Goal: Transaction & Acquisition: Purchase product/service

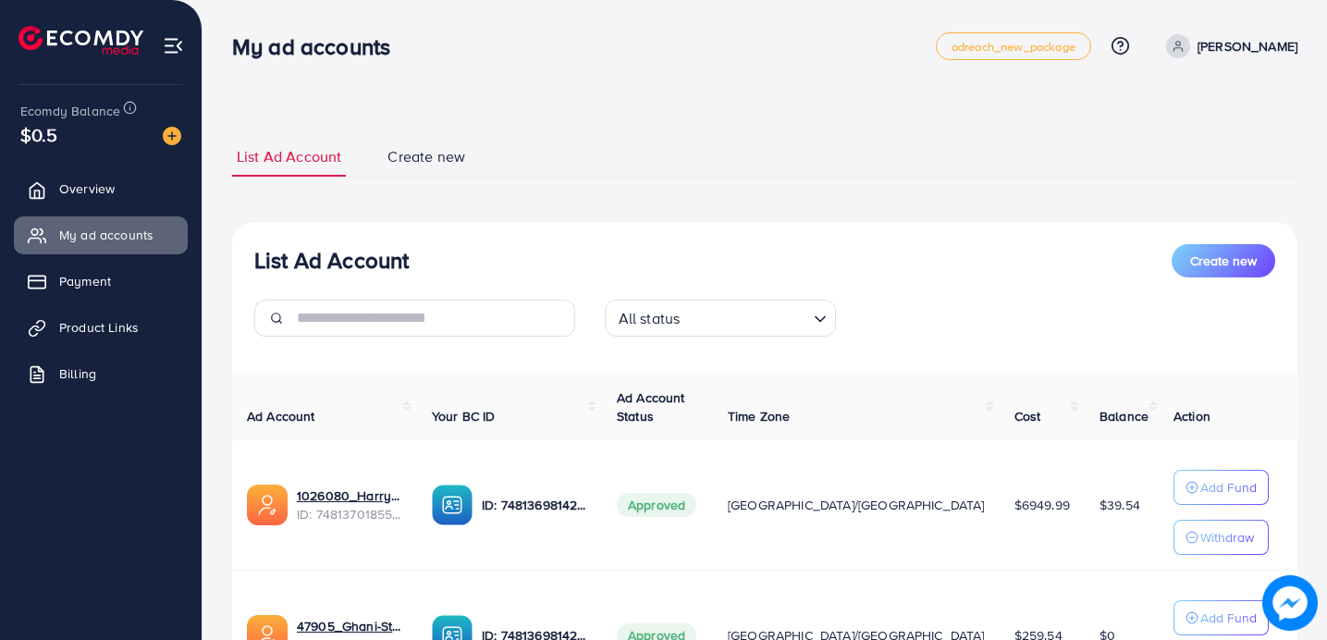
click at [75, 207] on ul "Overview My ad accounts Payment Product Links Billing" at bounding box center [101, 287] width 202 height 249
click at [75, 197] on span "Overview" at bounding box center [92, 188] width 56 height 19
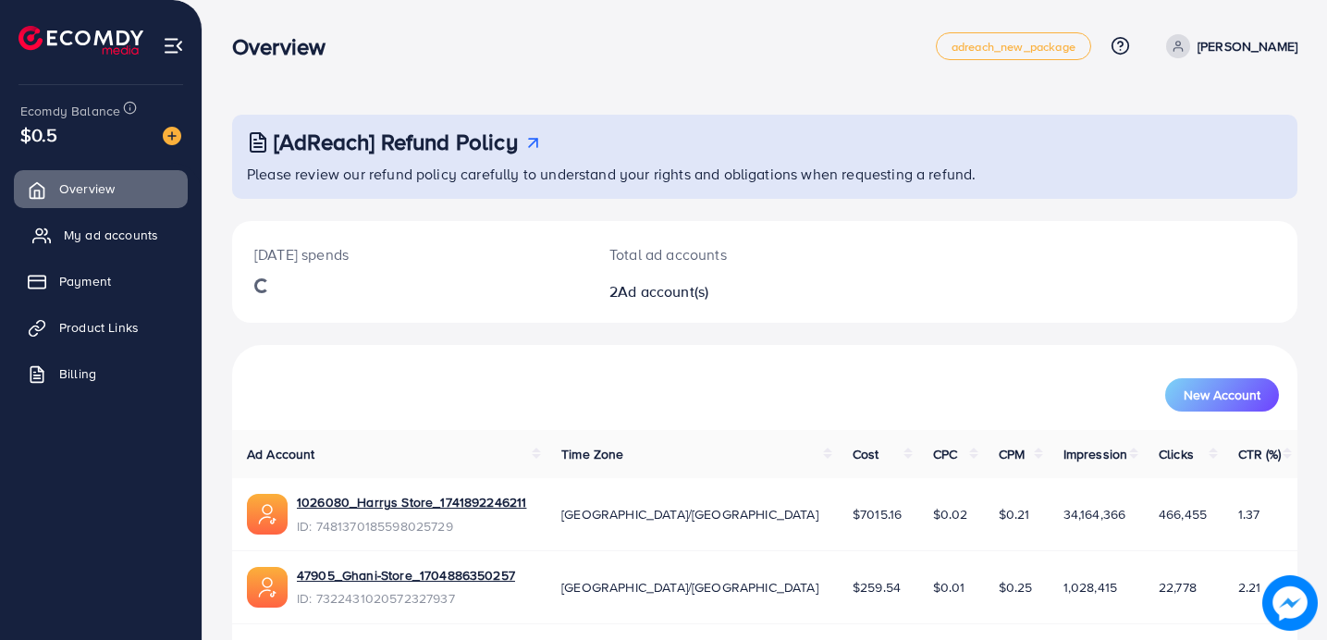
click at [80, 242] on span "My ad accounts" at bounding box center [111, 235] width 94 height 19
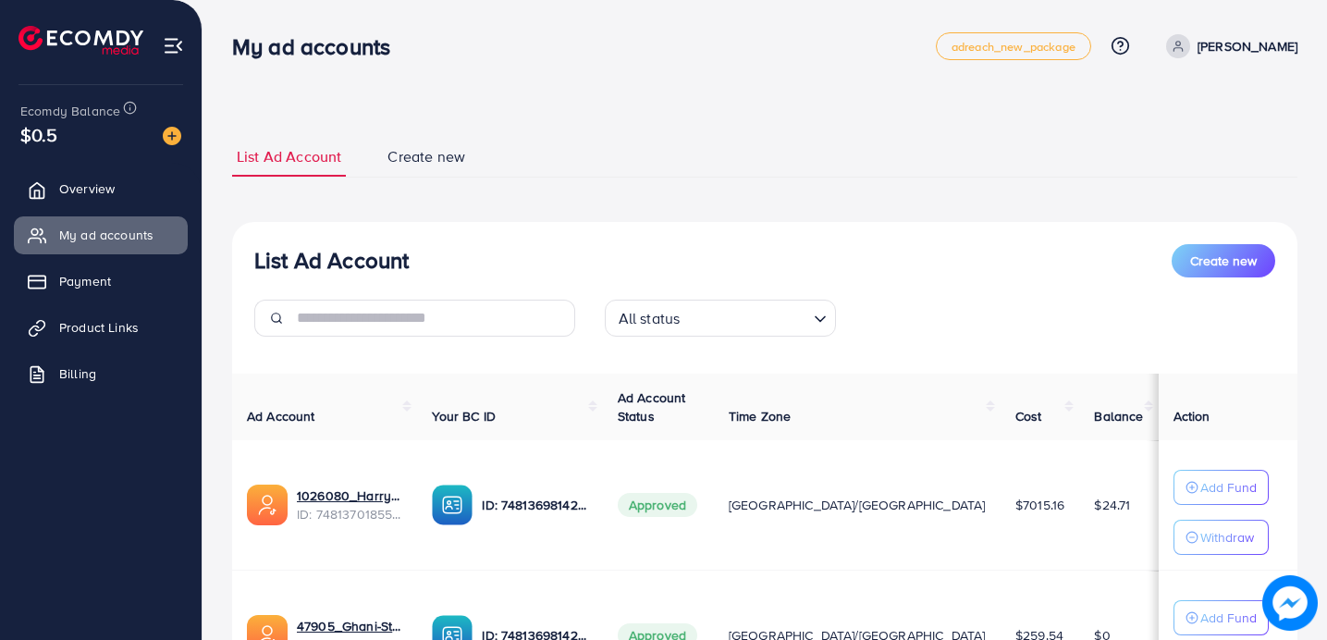
click at [170, 133] on img at bounding box center [172, 136] width 19 height 19
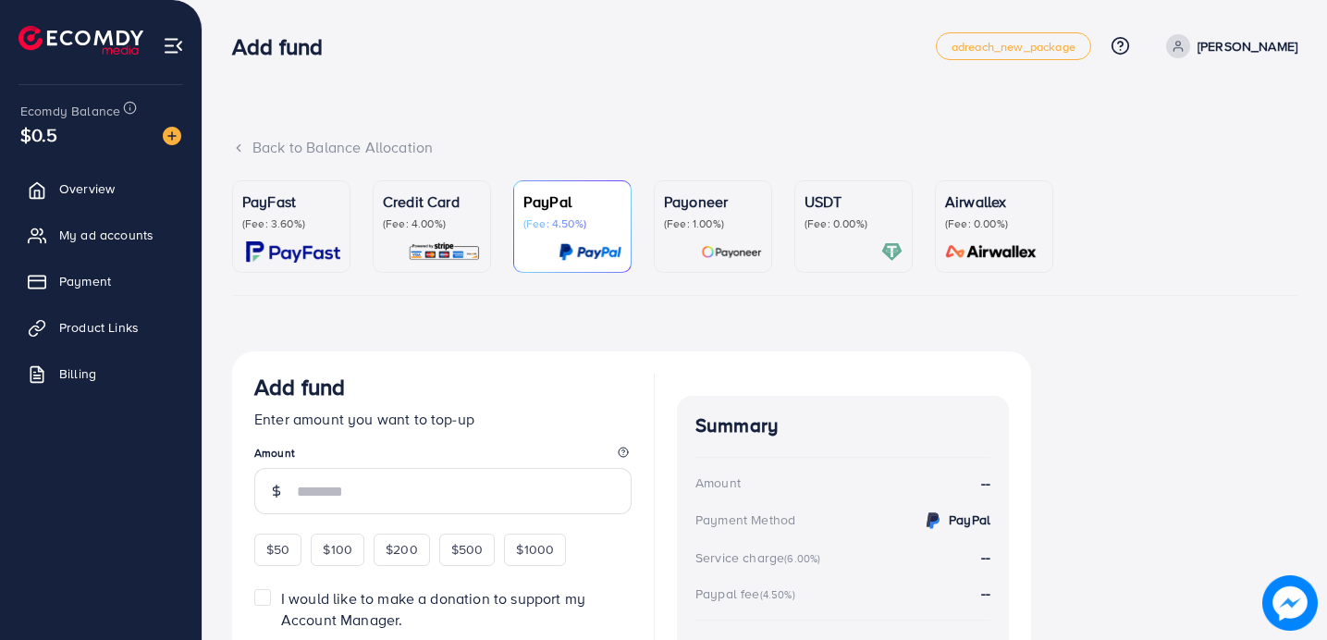
click at [326, 236] on div "PayFast (Fee: 3.60%)" at bounding box center [291, 227] width 98 height 72
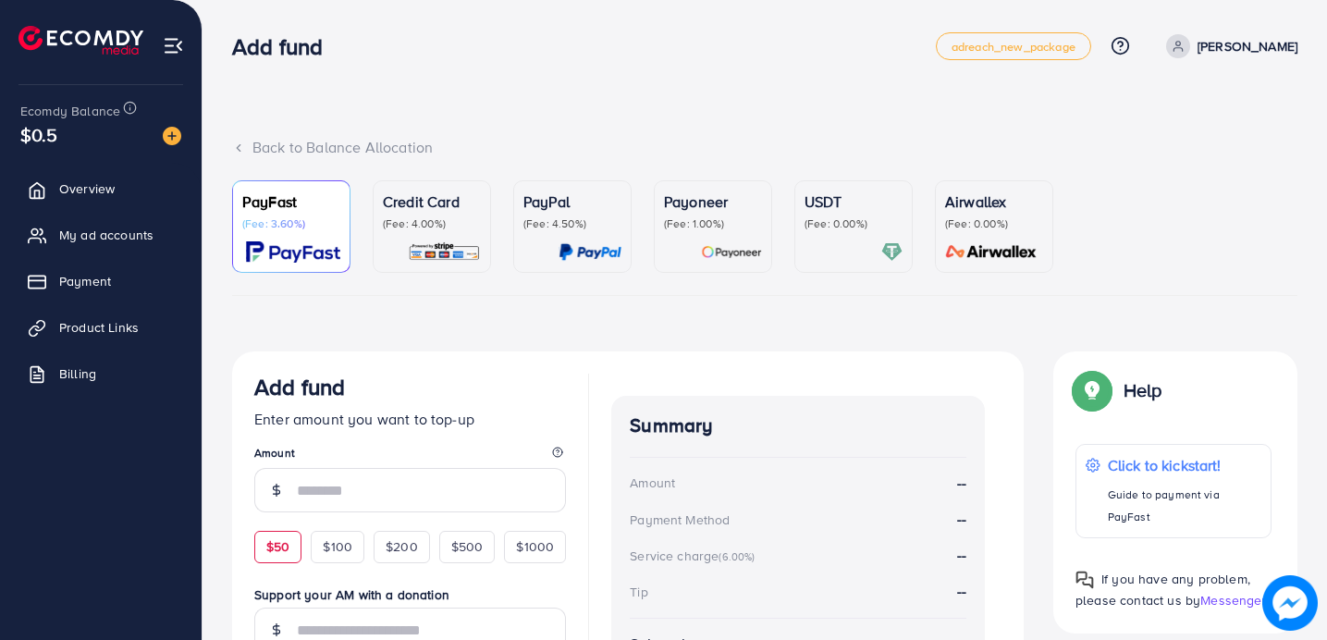
click at [259, 541] on div "$50" at bounding box center [277, 546] width 47 height 31
type input "**"
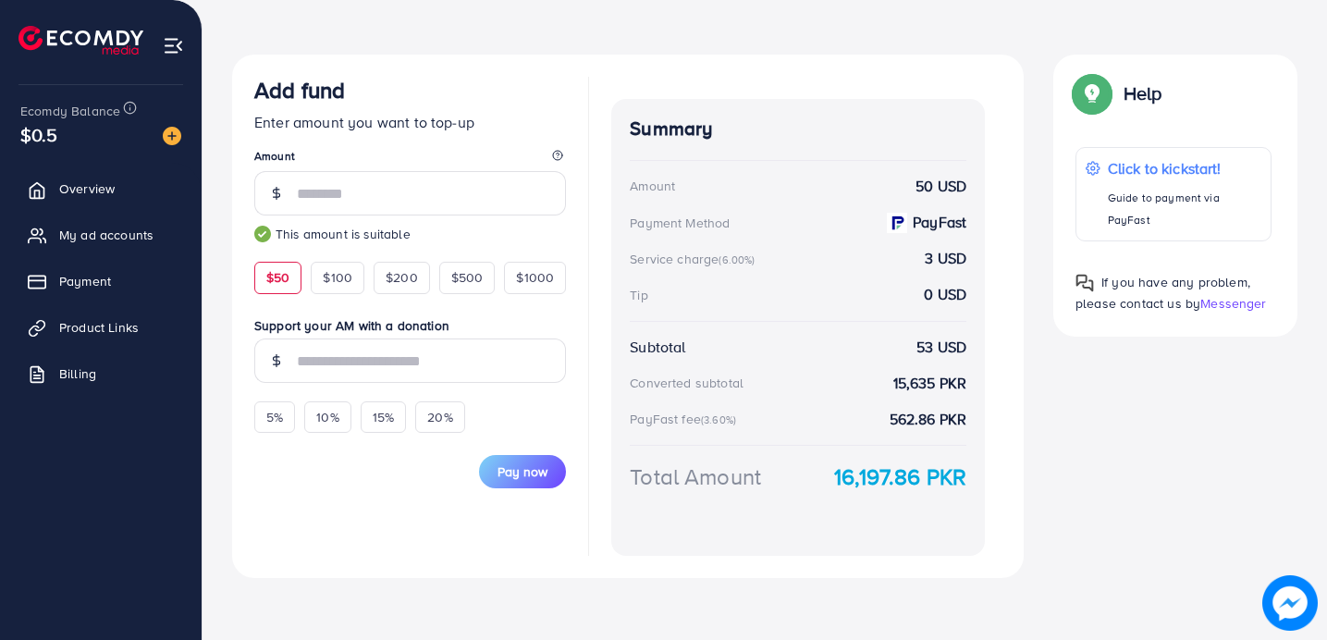
scroll to position [302, 0]
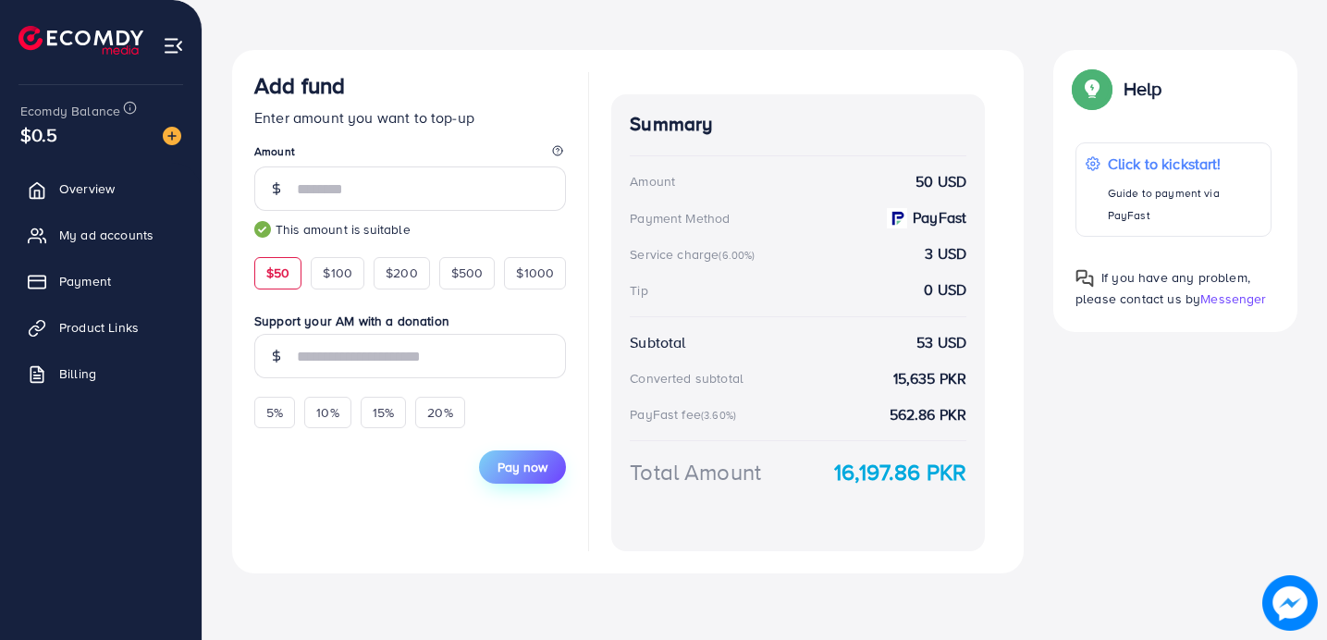
click at [510, 470] on span "Pay now" at bounding box center [523, 467] width 50 height 19
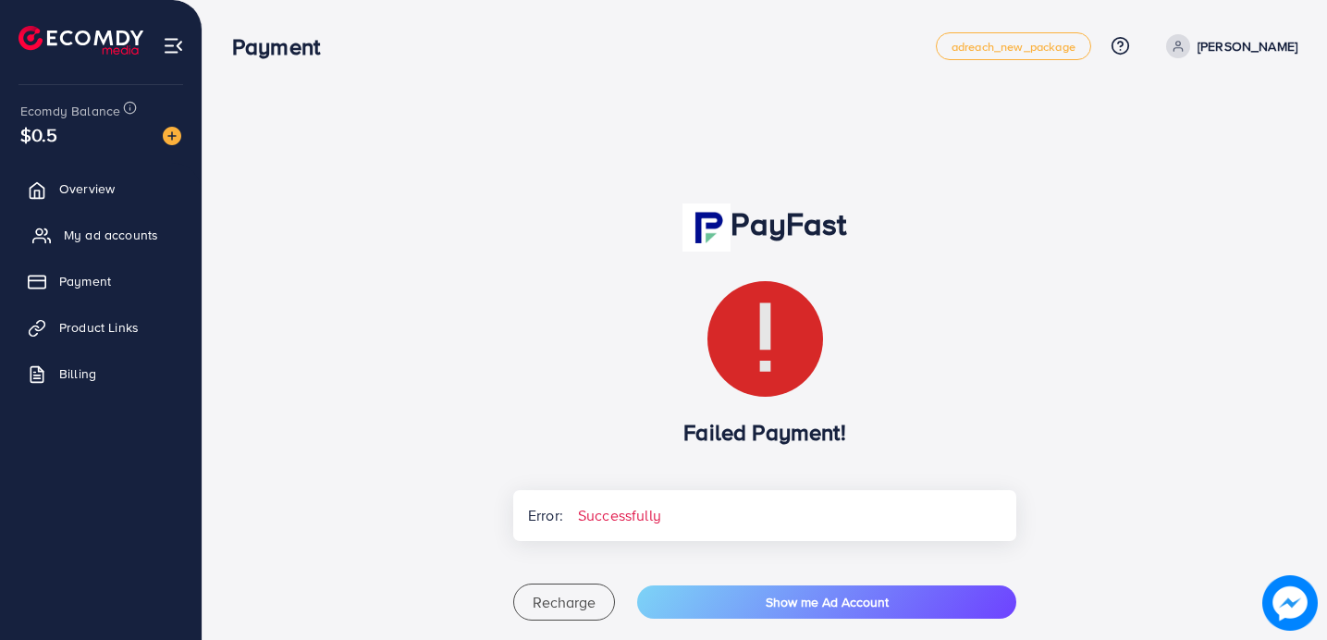
click at [101, 229] on span "My ad accounts" at bounding box center [111, 235] width 94 height 19
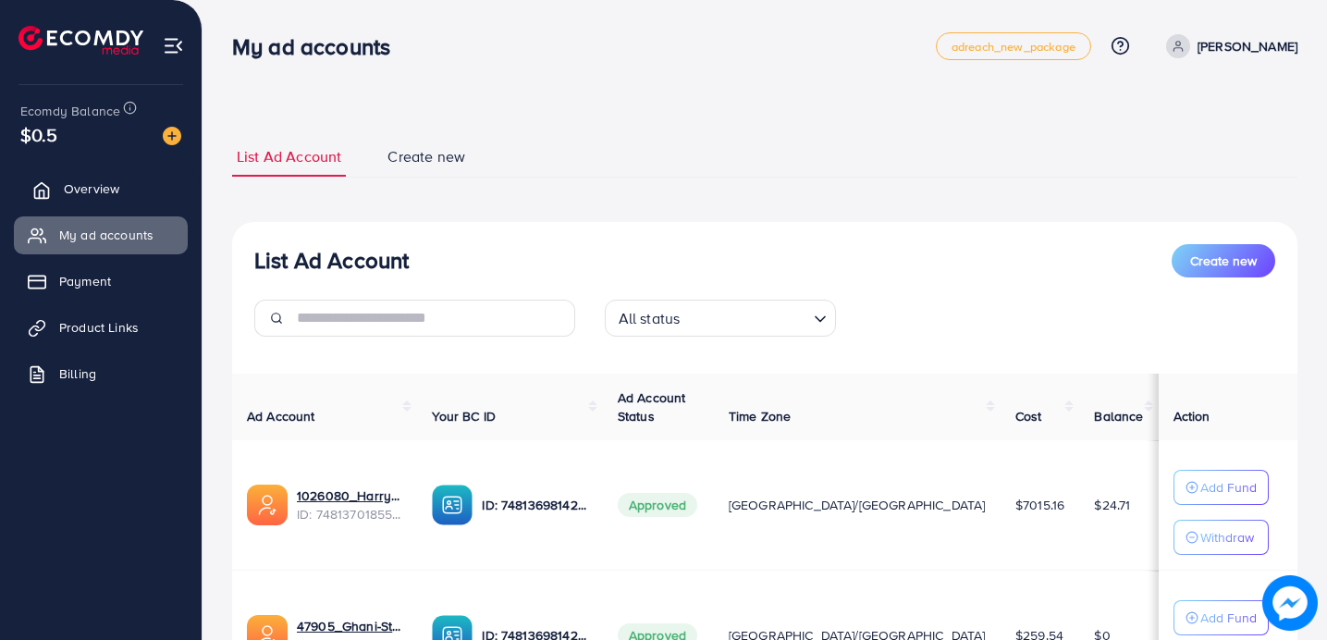
click at [97, 188] on span "Overview" at bounding box center [92, 188] width 56 height 19
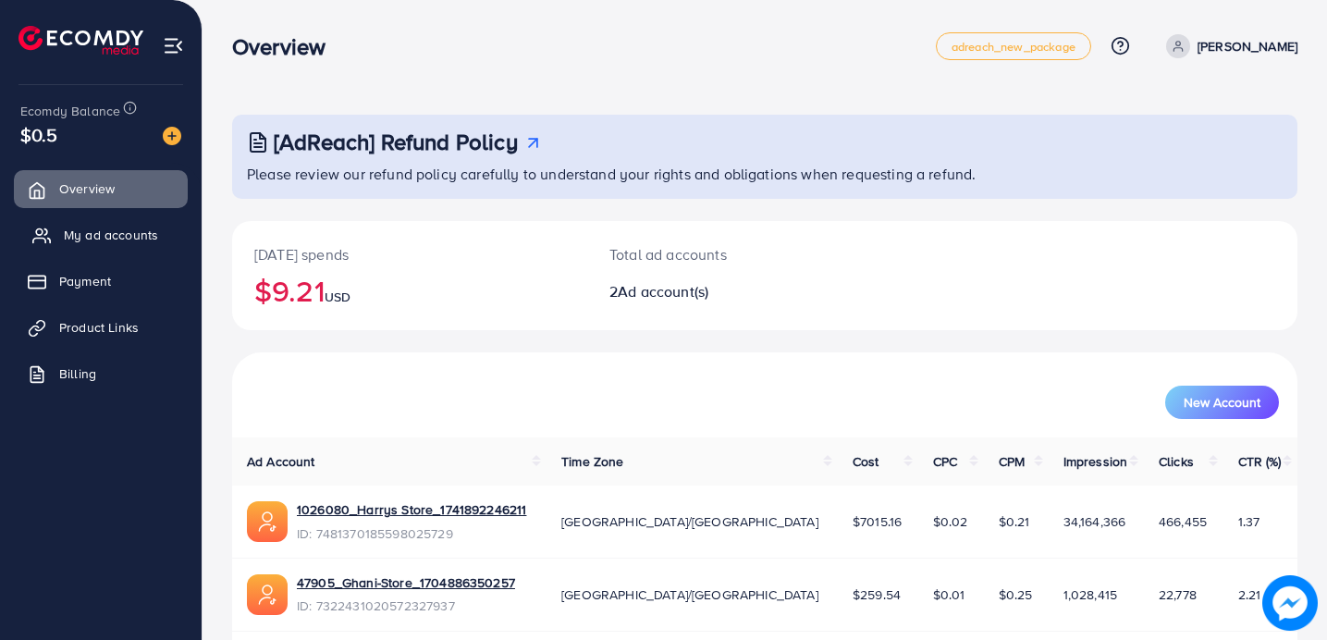
click at [71, 234] on span "My ad accounts" at bounding box center [111, 235] width 94 height 19
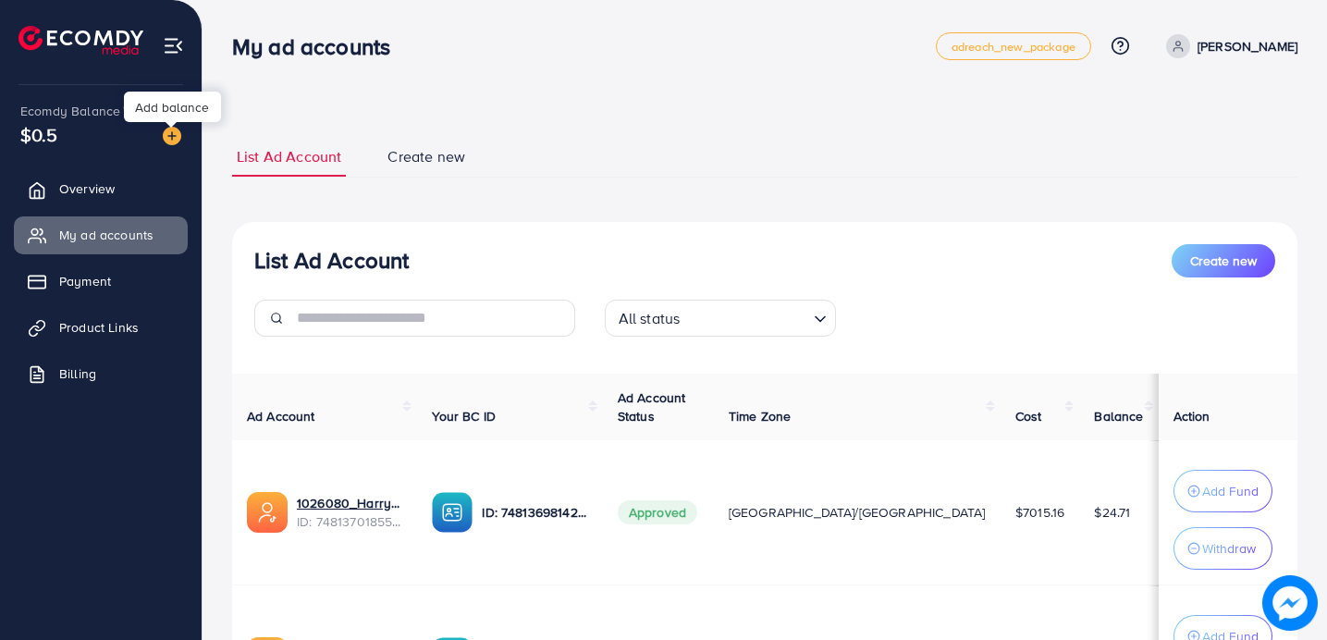
click at [165, 142] on img at bounding box center [172, 136] width 19 height 19
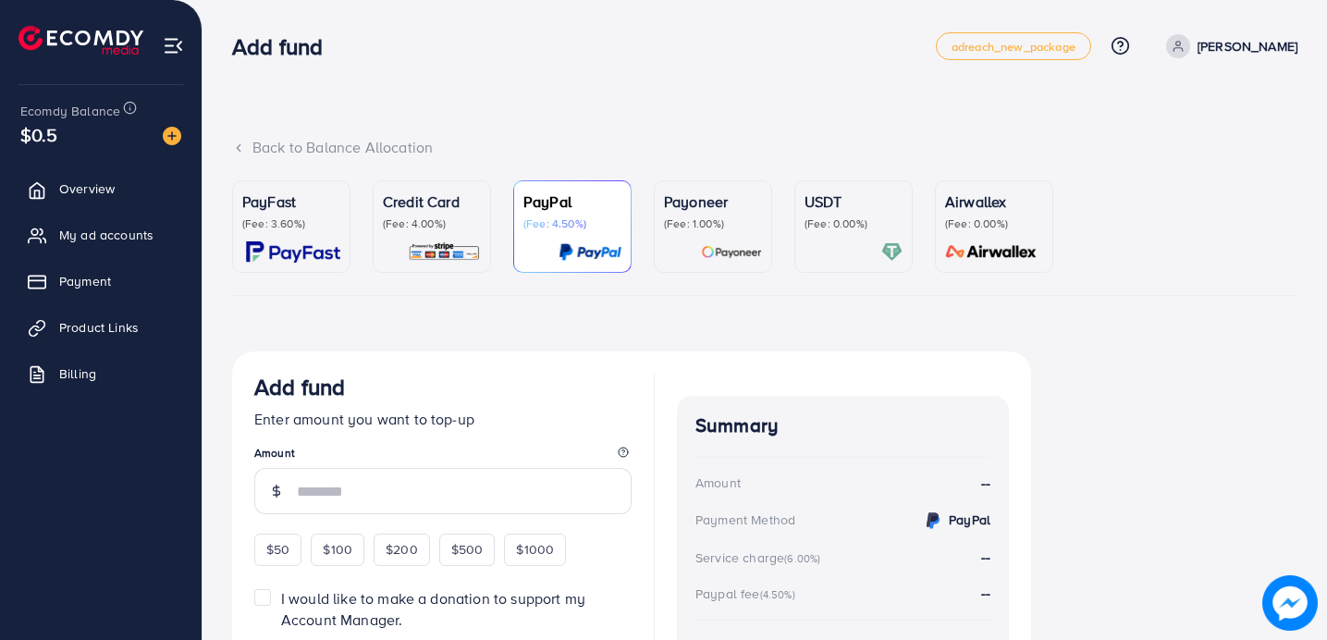
click at [315, 252] on img at bounding box center [293, 251] width 94 height 21
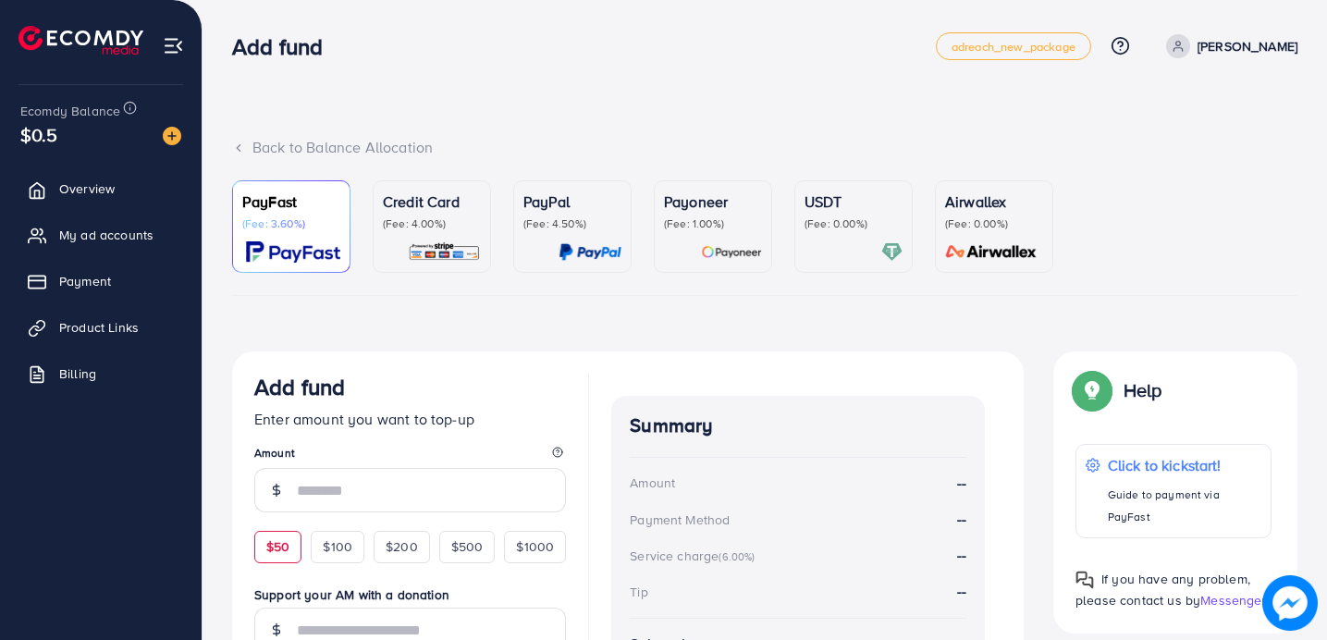
click at [288, 545] on span "$50" at bounding box center [277, 546] width 23 height 19
type input "**"
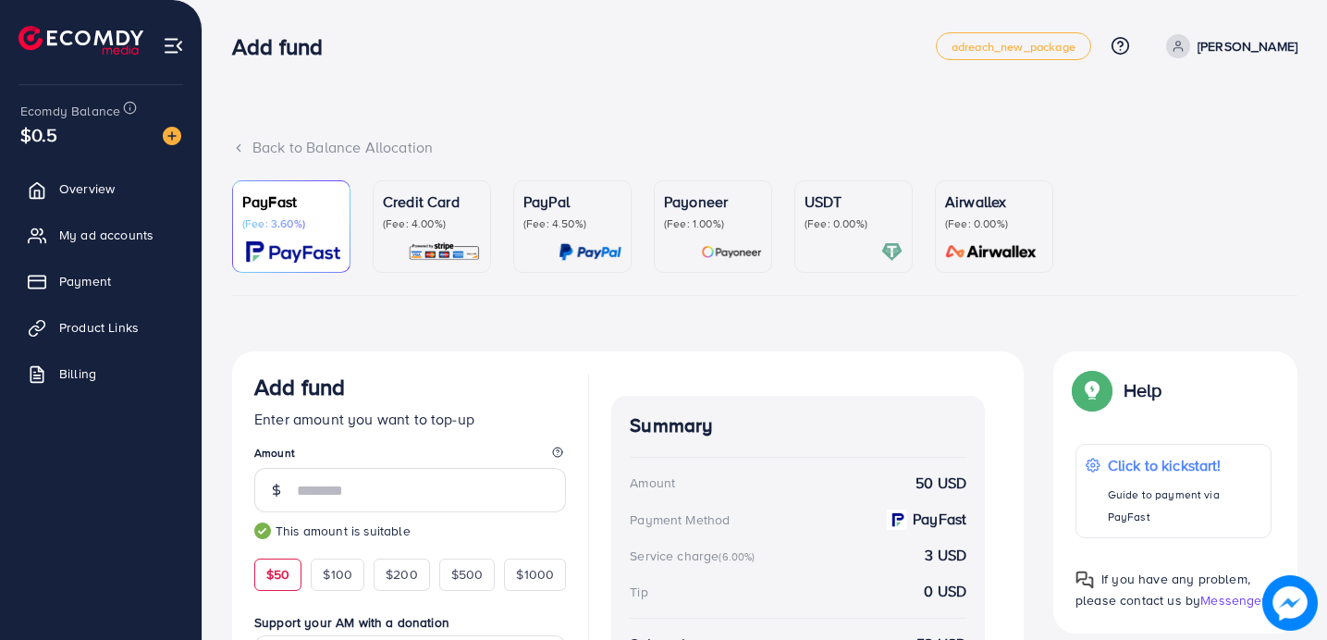
scroll to position [302, 0]
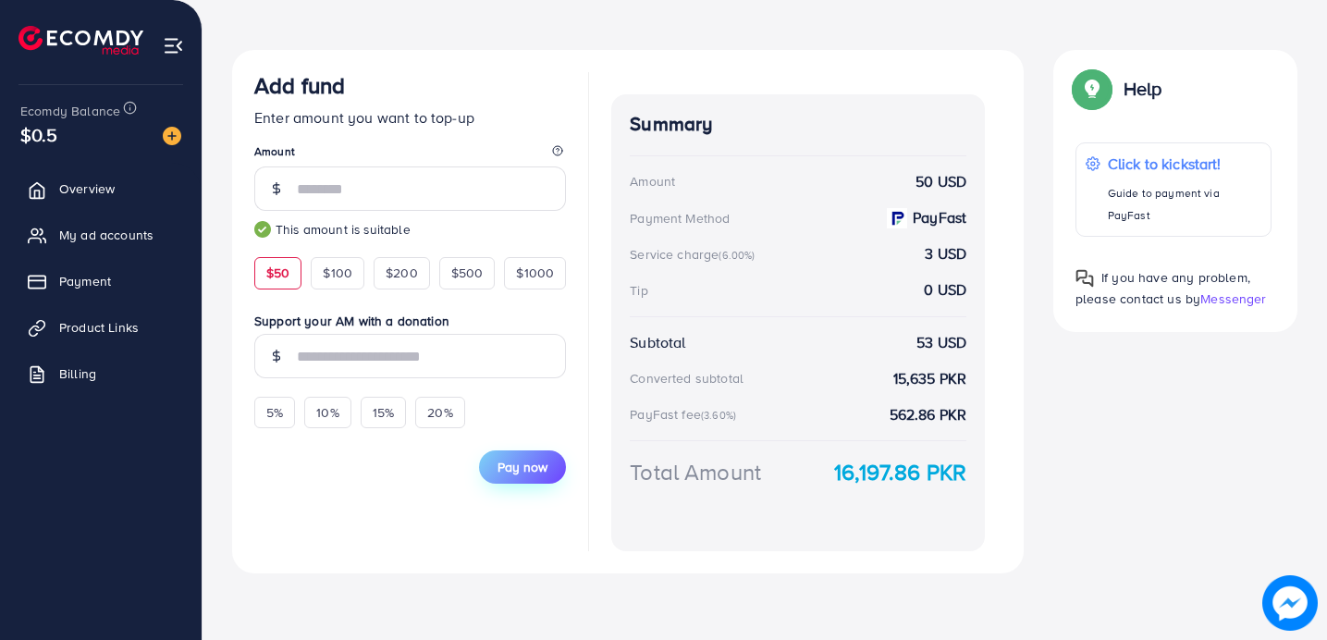
click at [522, 460] on span "Pay now" at bounding box center [523, 467] width 50 height 19
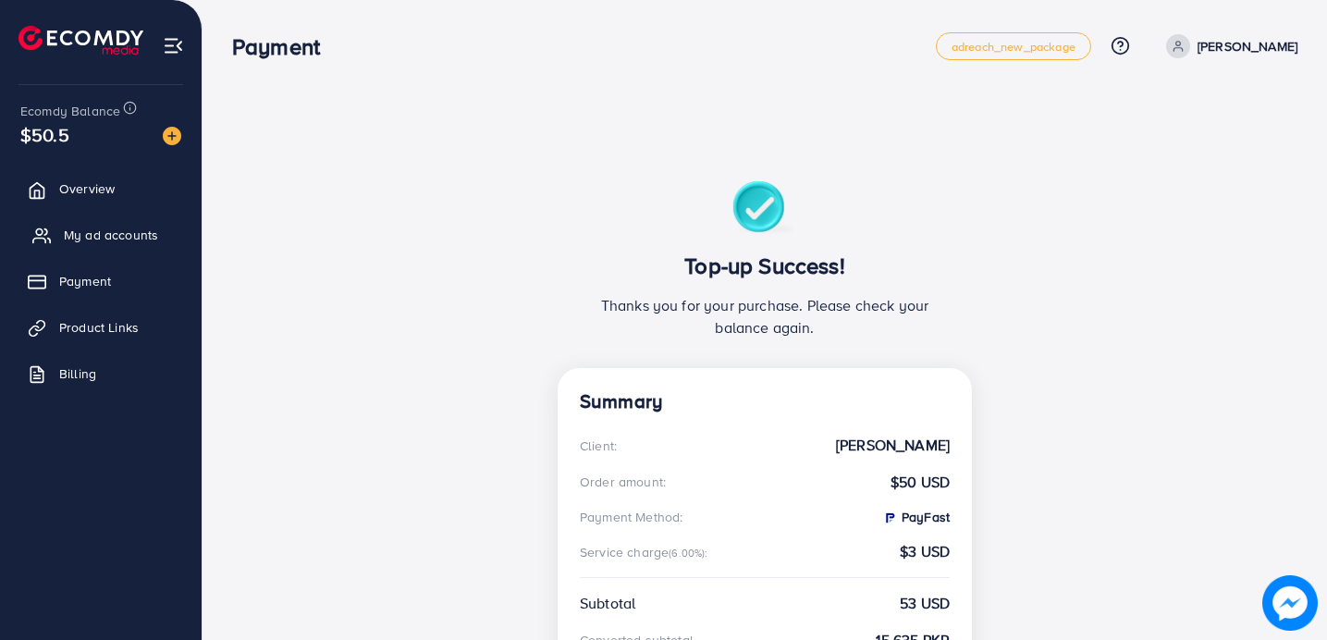
click at [101, 217] on link "My ad accounts" at bounding box center [101, 234] width 174 height 37
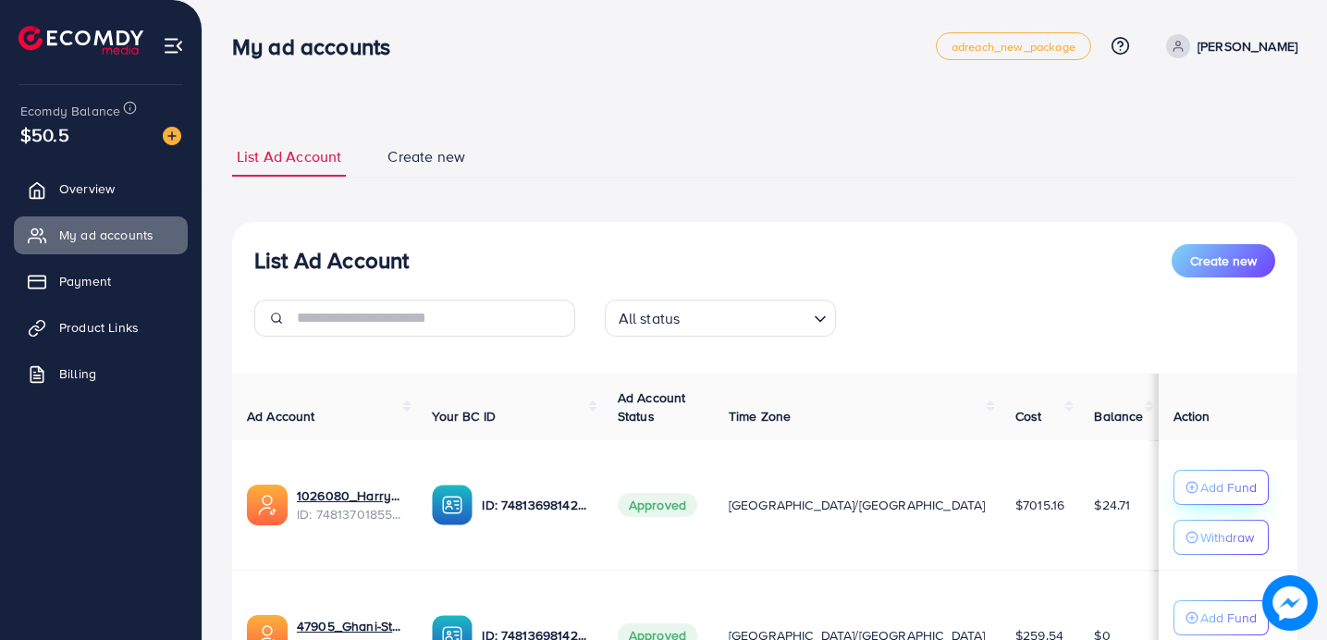
click at [1201, 498] on p "Add Fund" at bounding box center [1229, 487] width 56 height 22
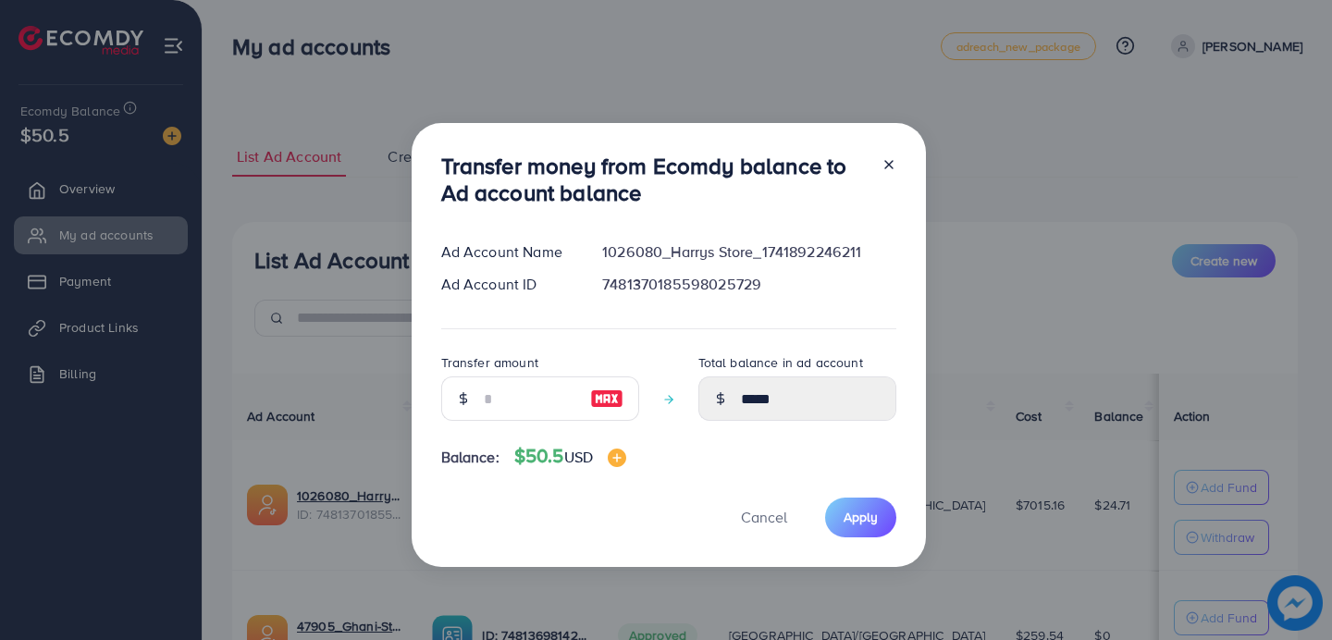
click at [623, 394] on div at bounding box center [607, 399] width 64 height 44
click at [616, 398] on img at bounding box center [606, 399] width 33 height 22
type input "**"
type input "*****"
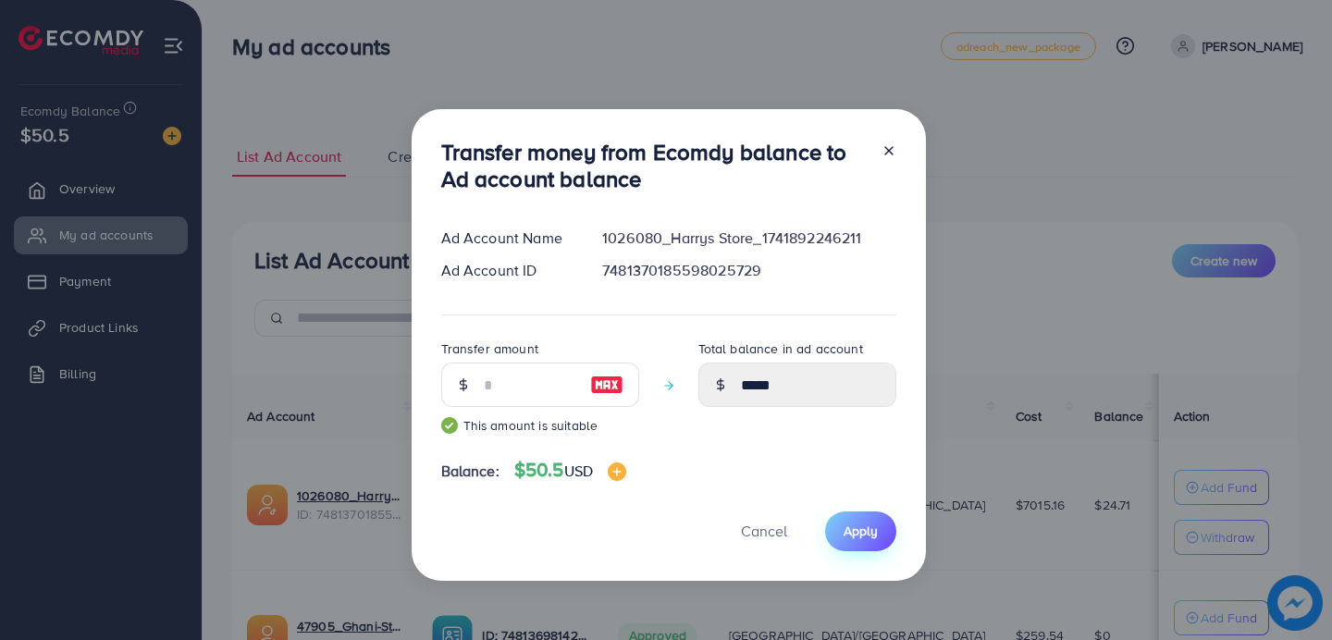
click at [848, 534] on span "Apply" at bounding box center [861, 531] width 34 height 19
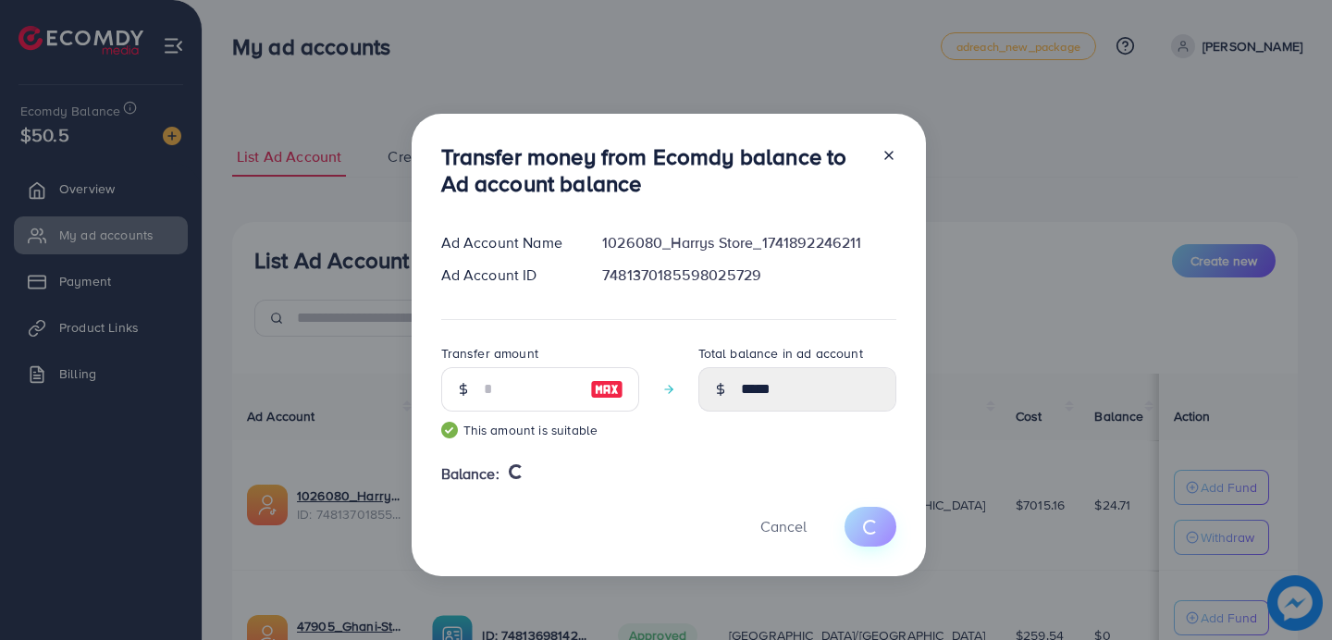
type input "*****"
